Goal: Task Accomplishment & Management: Manage account settings

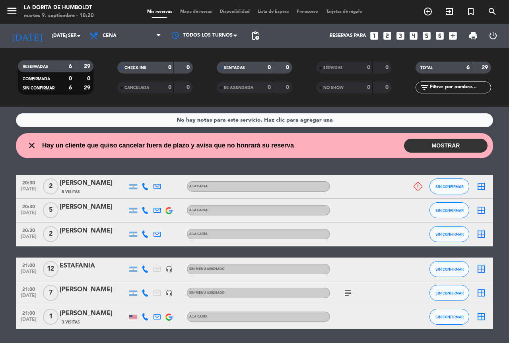
click at [75, 183] on div "[PERSON_NAME]" at bounding box center [94, 183] width 68 height 10
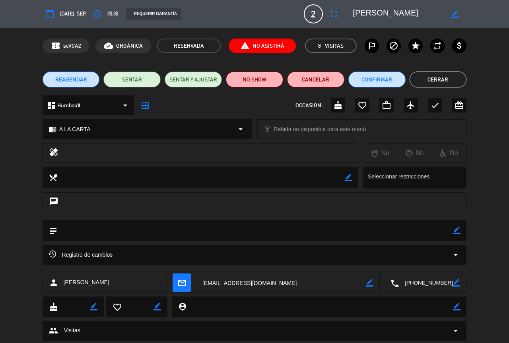
click at [115, 12] on span "20:30" at bounding box center [112, 14] width 11 height 9
click at [99, 12] on icon "access_time" at bounding box center [98, 14] width 10 height 10
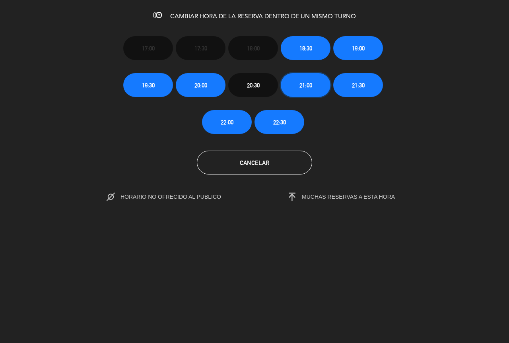
click at [309, 83] on span "21:00" at bounding box center [306, 85] width 13 height 9
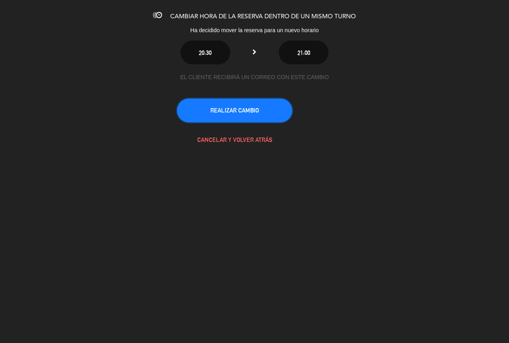
click at [248, 110] on button "REALIZAR CAMBIO" at bounding box center [234, 111] width 115 height 24
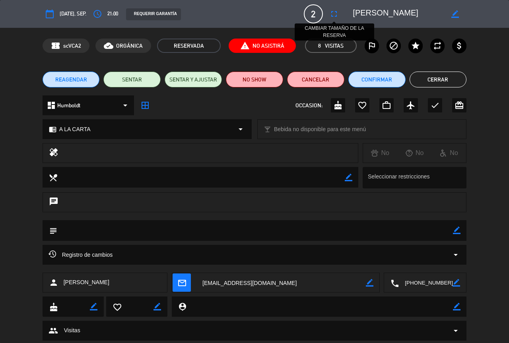
click at [332, 13] on icon "fullscreen" at bounding box center [334, 14] width 10 height 10
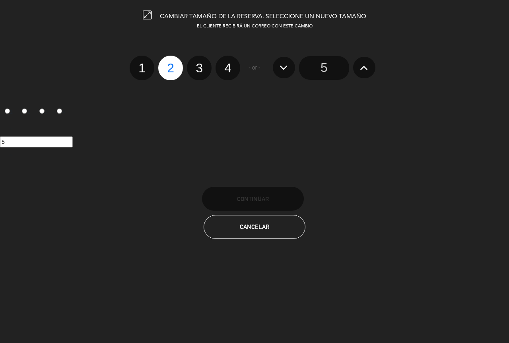
click at [203, 68] on label "3" at bounding box center [199, 68] width 25 height 25
click at [201, 64] on input "3" at bounding box center [198, 60] width 5 height 5
radio input "true"
radio input "false"
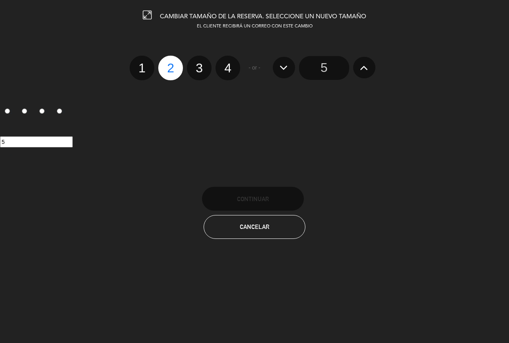
radio input "false"
radio input "true"
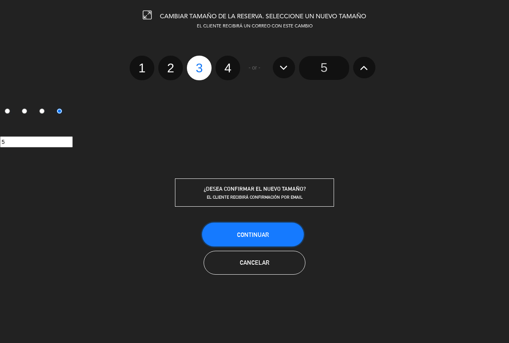
click at [287, 232] on button "Continuar" at bounding box center [253, 235] width 102 height 24
